Goal: Check status: Check status

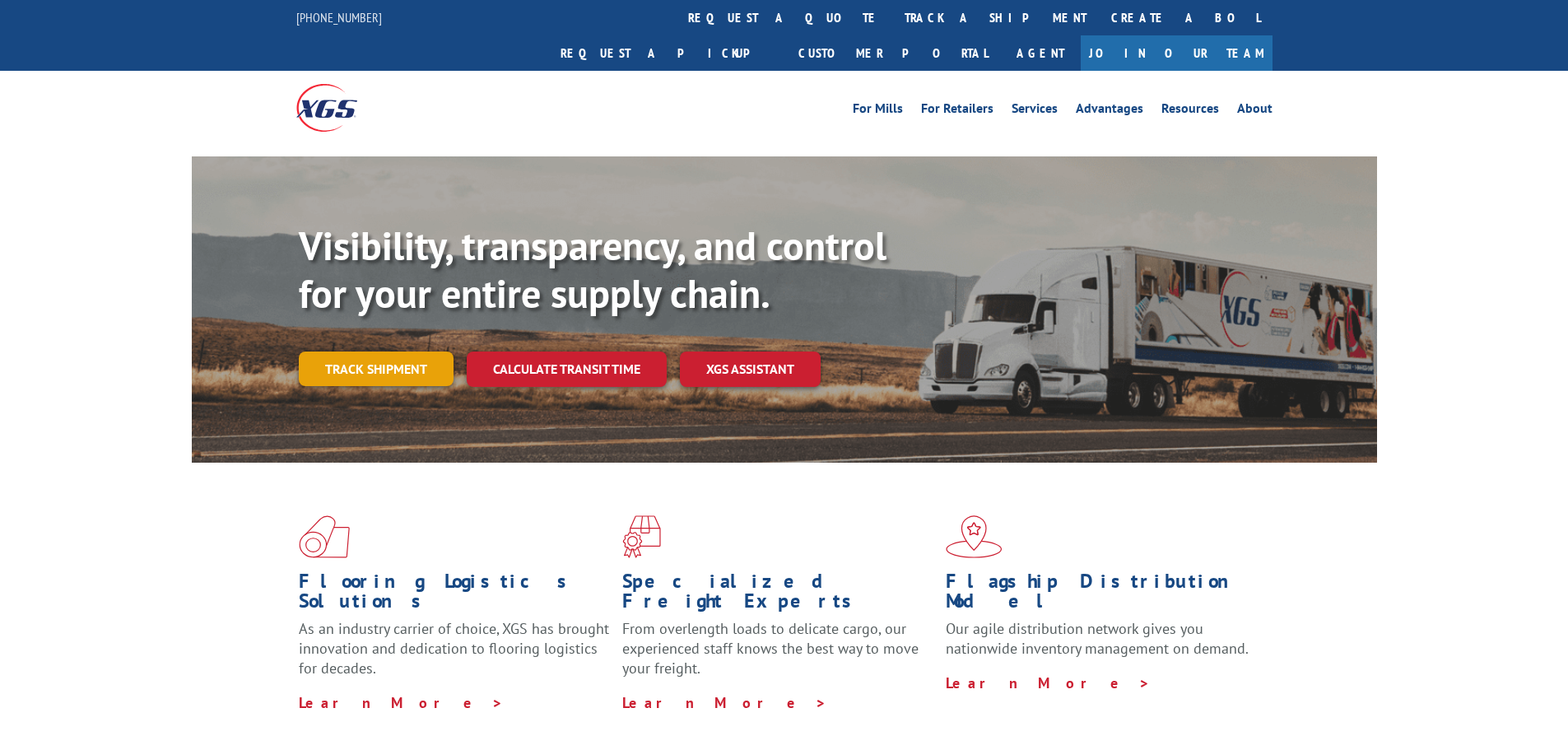
click at [384, 352] on link "Track shipment" at bounding box center [376, 369] width 154 height 35
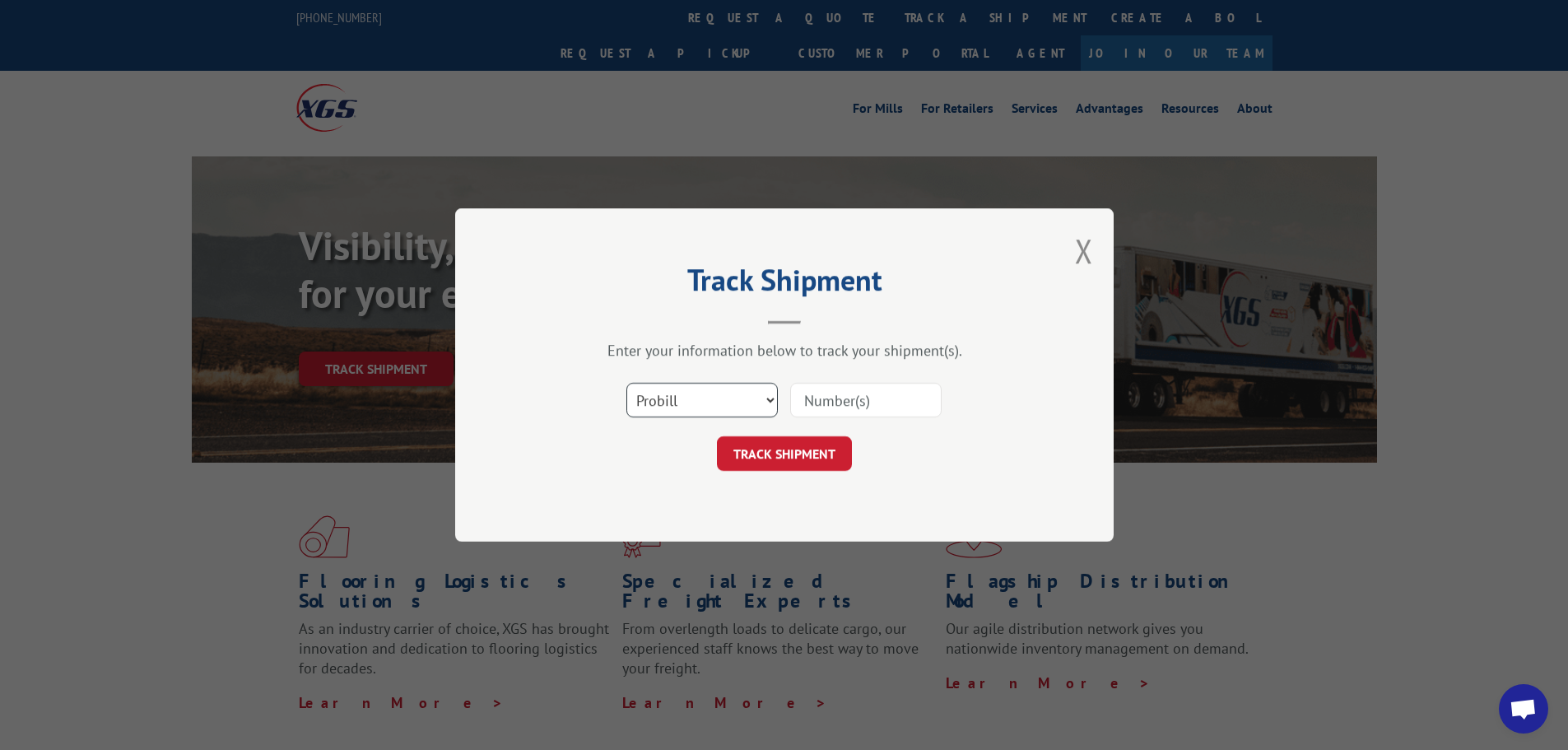
click at [743, 393] on select "Select category... Probill BOL PO" at bounding box center [702, 401] width 152 height 35
select select "bol"
click at [626, 383] on select "Select category... Probill BOL PO" at bounding box center [702, 401] width 152 height 35
click at [809, 394] on input at bounding box center [865, 401] width 152 height 35
paste input "7063237"
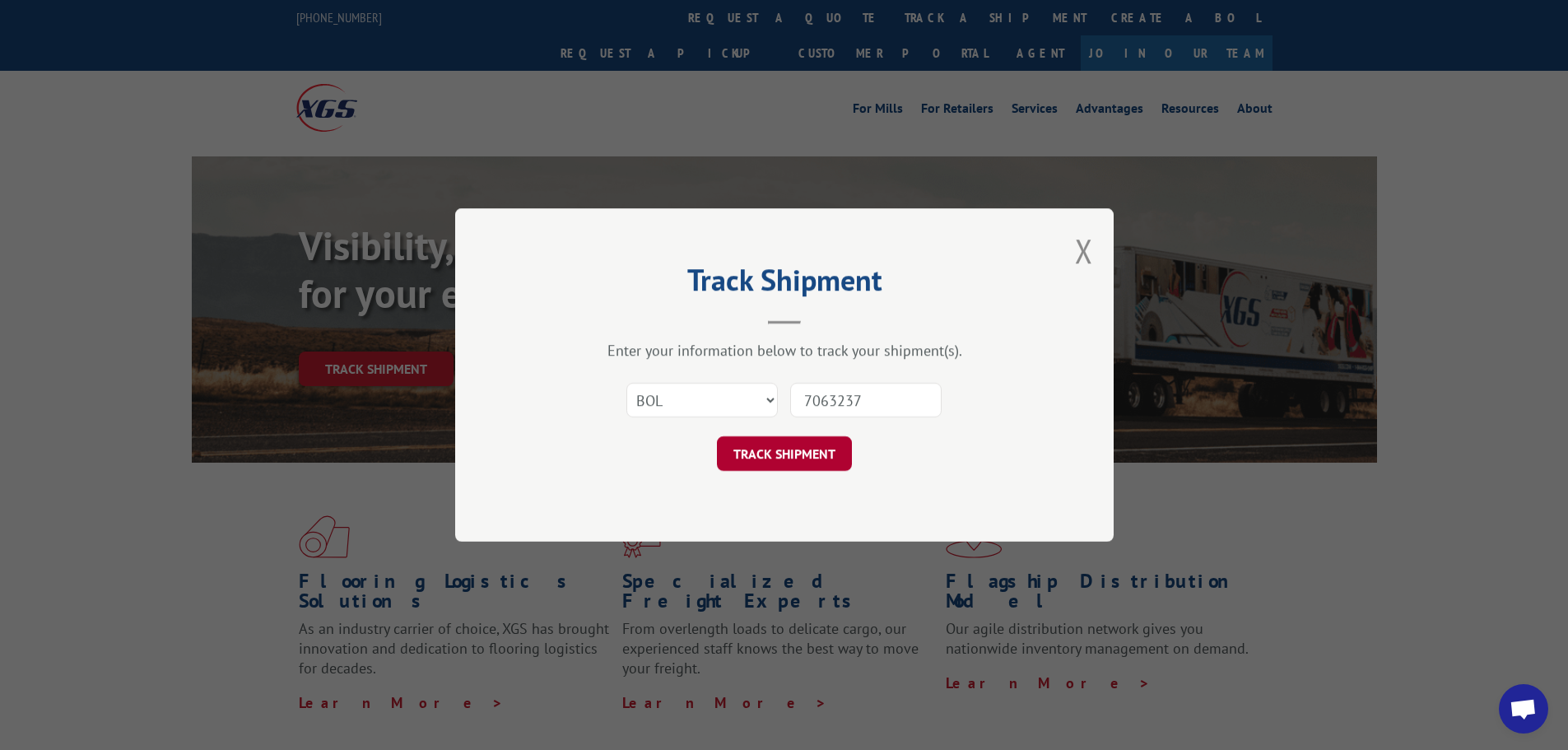
type input "7063237"
click at [784, 451] on button "TRACK SHIPMENT" at bounding box center [784, 454] width 135 height 35
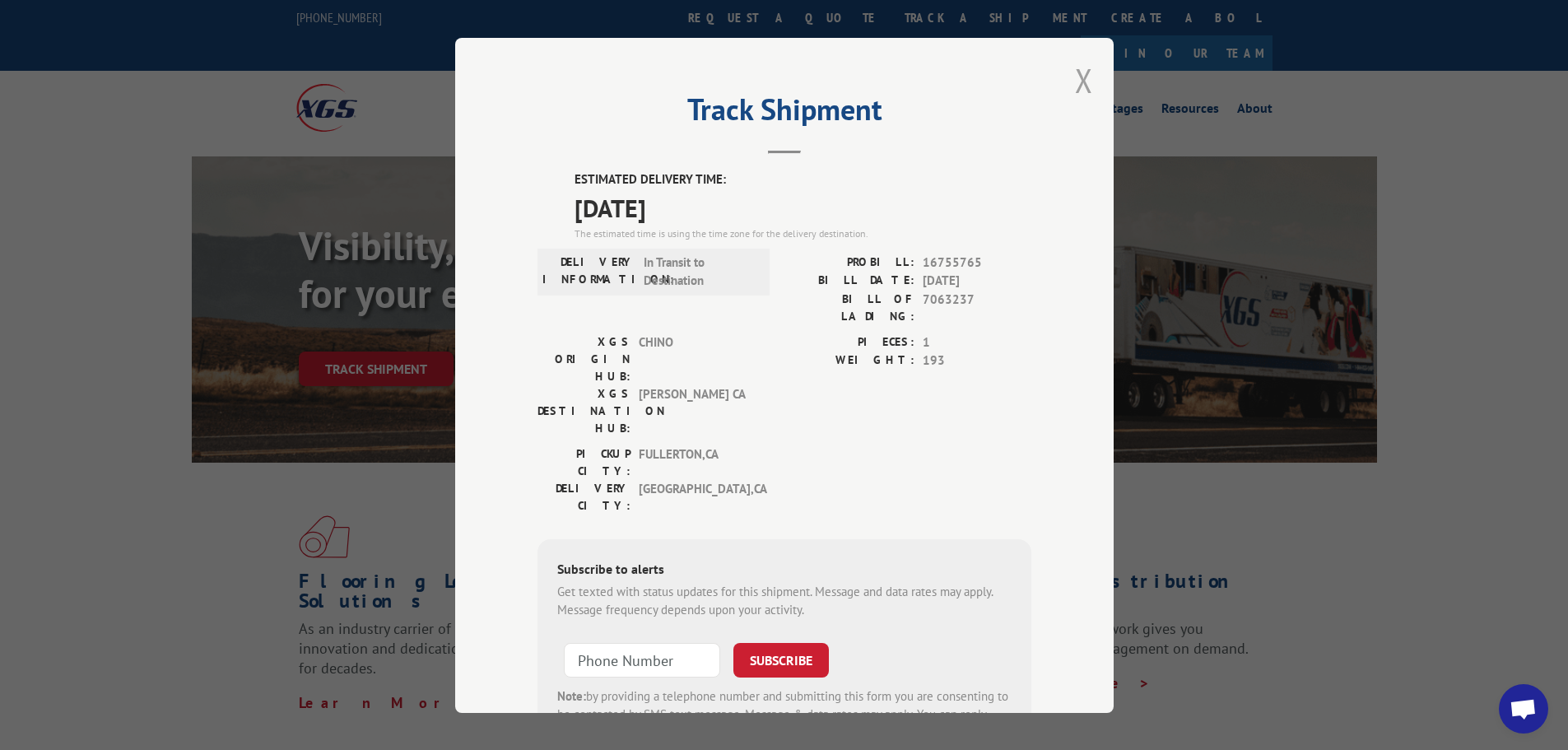
click at [1075, 80] on button "Close modal" at bounding box center [1084, 80] width 18 height 43
